Goal: Navigation & Orientation: Find specific page/section

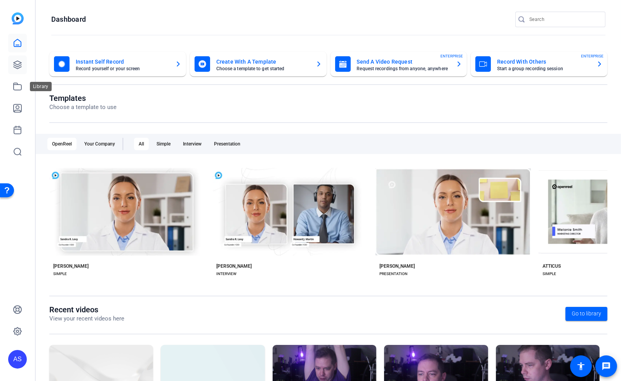
click at [19, 65] on icon at bounding box center [18, 65] width 8 height 8
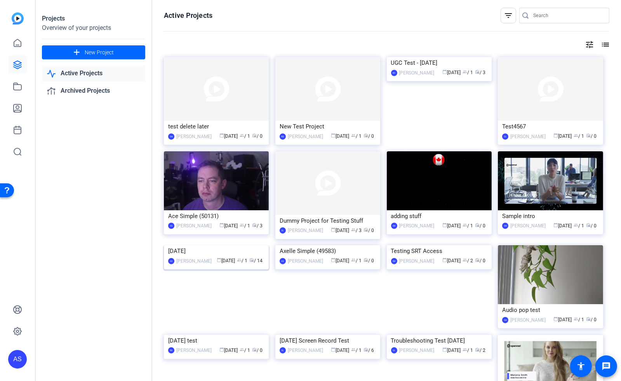
click at [221, 246] on img at bounding box center [216, 246] width 105 height 0
